Goal: Task Accomplishment & Management: Manage account settings

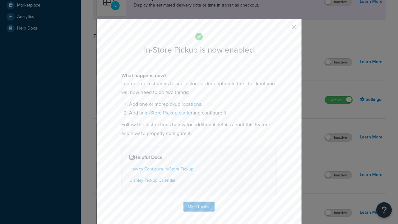
click at [285, 28] on button "button" at bounding box center [285, 29] width 2 height 2
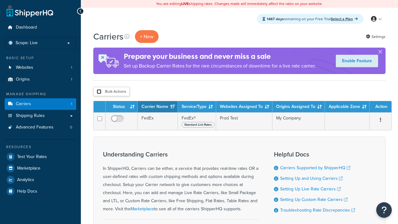
click at [99, 92] on input "checkbox" at bounding box center [99, 91] width 5 height 5
checkbox input "true"
click at [0, 0] on button "Delete" at bounding box center [0, 0] width 0 height 0
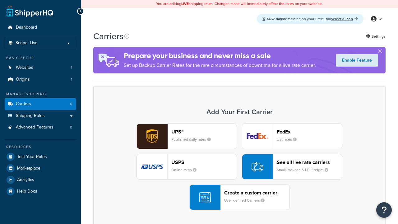
click at [239, 167] on div "UPS® Published daily rates FedEx List rates USPS Online rates See all live rate…" at bounding box center [239, 166] width 279 height 86
click at [239, 197] on div "Create a custom carrier User-defined Carriers" at bounding box center [256, 197] width 65 height 15
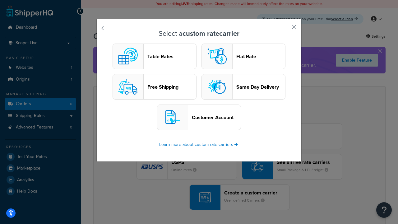
click at [155, 57] on header "Table Rates" at bounding box center [171, 56] width 49 height 6
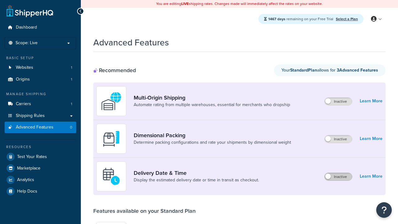
click at [339, 177] on label "Inactive" at bounding box center [338, 176] width 27 height 7
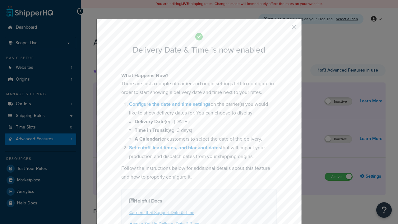
click at [285, 29] on button "button" at bounding box center [285, 29] width 2 height 2
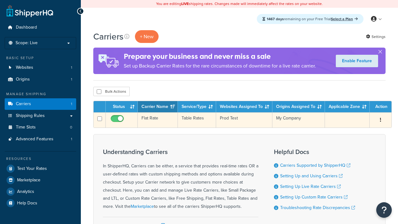
click at [157, 120] on td "Flat Rate" at bounding box center [158, 119] width 40 height 15
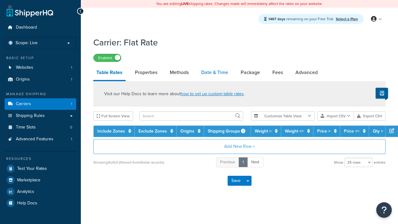
click at [215, 73] on link "Date & Time" at bounding box center [214, 72] width 33 height 15
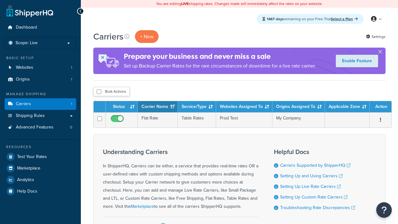
click at [99, 92] on input "checkbox" at bounding box center [99, 91] width 5 height 5
checkbox input "true"
click at [0, 0] on button "Delete" at bounding box center [0, 0] width 0 height 0
